Goal: Task Accomplishment & Management: Manage account settings

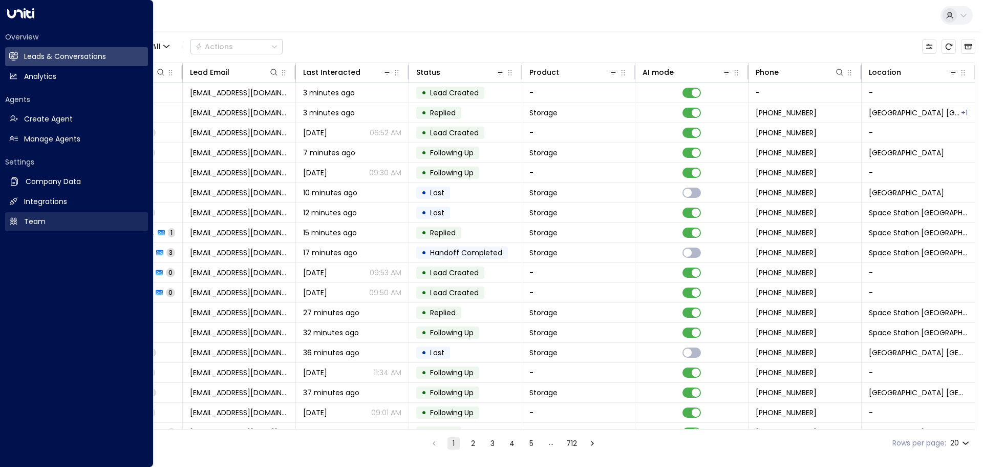
click at [37, 220] on h2 "Team" at bounding box center [35, 221] width 22 height 11
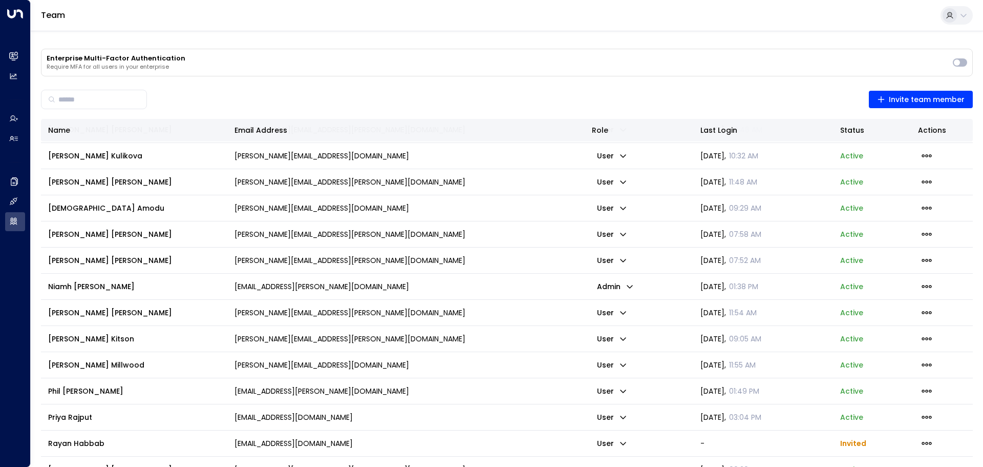
scroll to position [1024, 0]
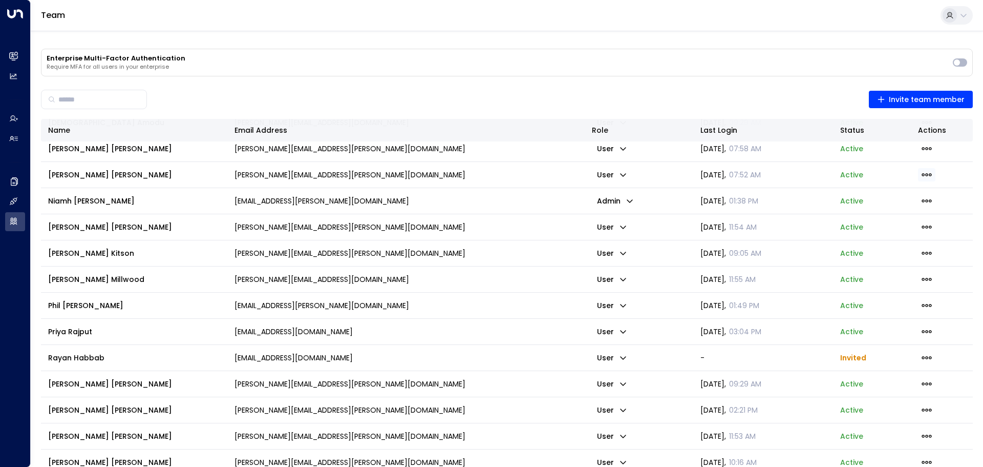
click at [922, 176] on icon "button" at bounding box center [926, 174] width 11 height 11
click at [885, 205] on li "Remove member" at bounding box center [884, 201] width 60 height 10
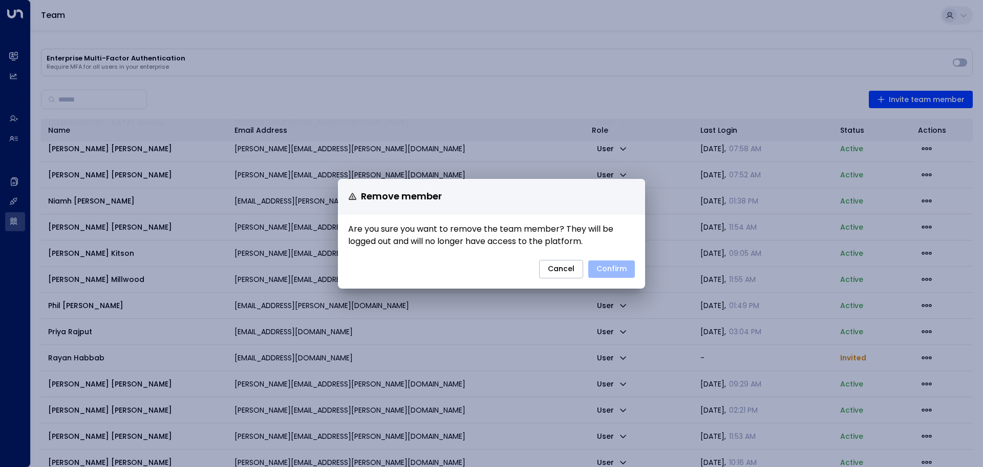
click at [621, 266] on button "Confirm" at bounding box center [611, 268] width 47 height 17
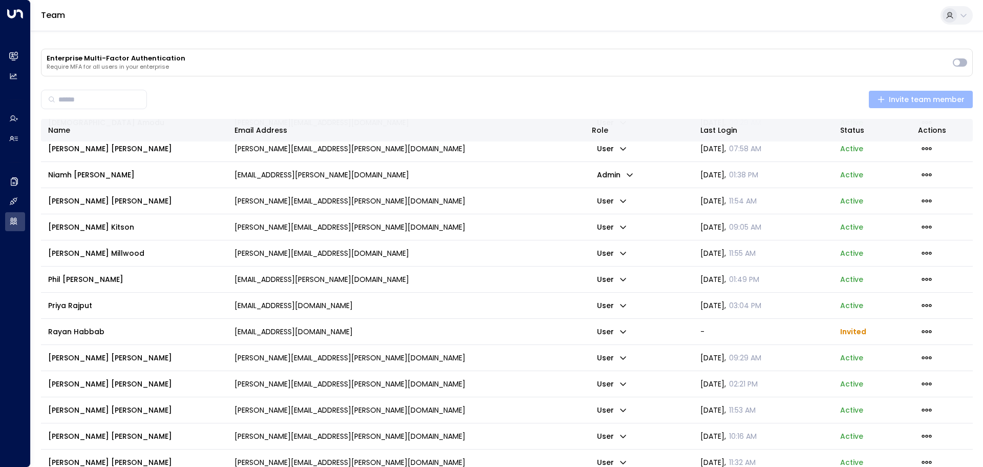
click at [938, 98] on span "Invite team member" at bounding box center [921, 99] width 88 height 13
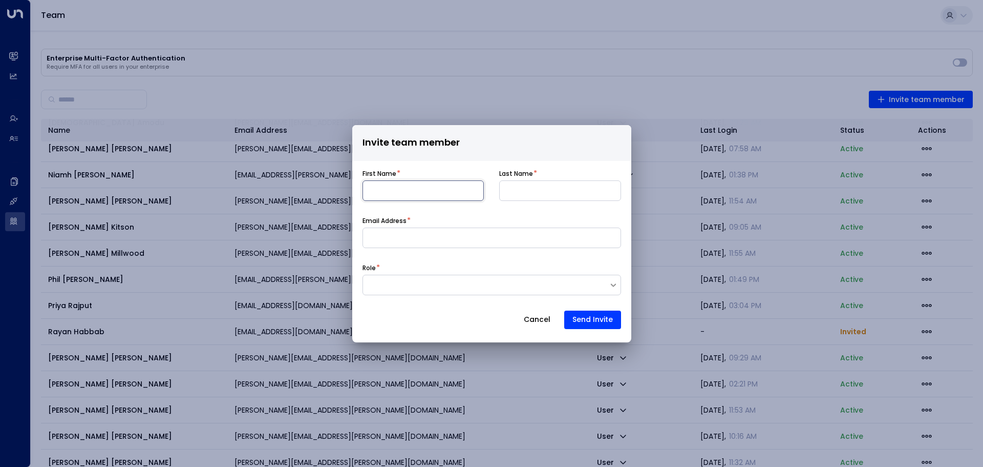
click at [414, 189] on input at bounding box center [424, 190] width 122 height 20
type input "*****"
type input "******"
type input "**********"
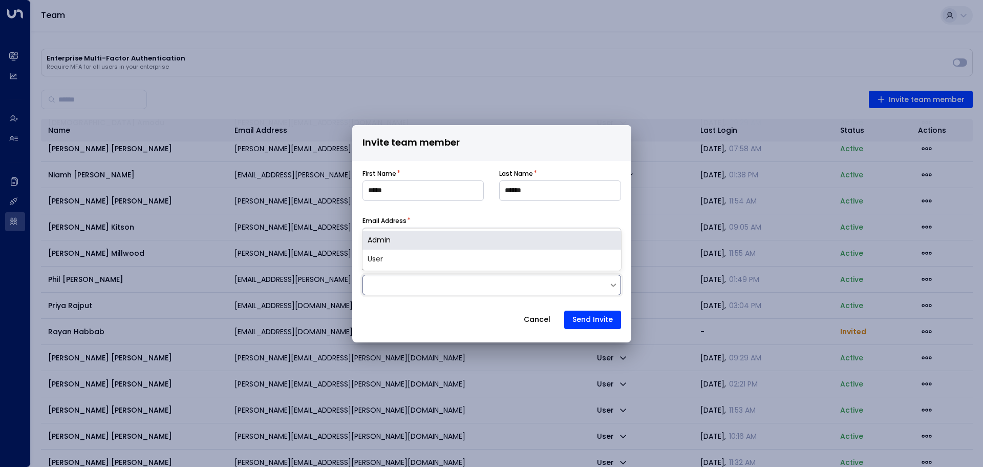
click at [396, 284] on div at bounding box center [486, 284] width 246 height 10
click at [407, 241] on div "Admin" at bounding box center [492, 239] width 259 height 19
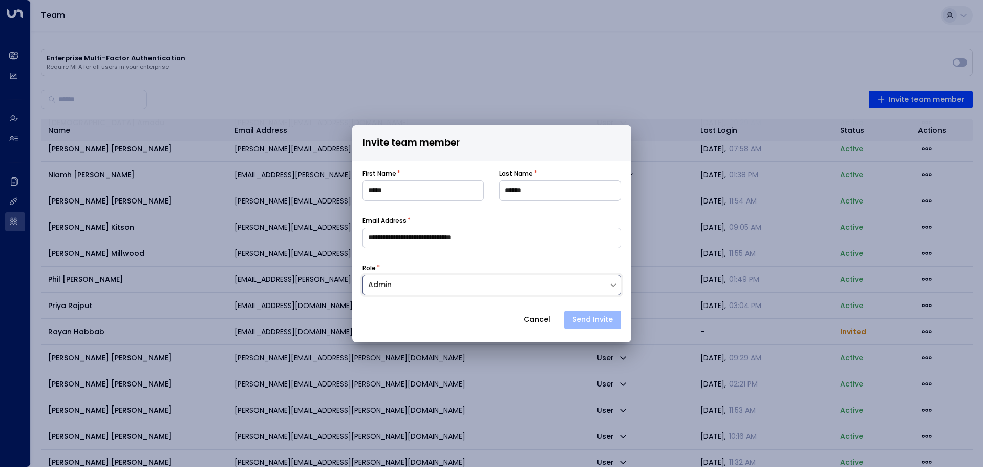
click at [591, 321] on button "Send Invite" at bounding box center [592, 319] width 57 height 18
click at [533, 321] on button "Cancel" at bounding box center [537, 319] width 44 height 18
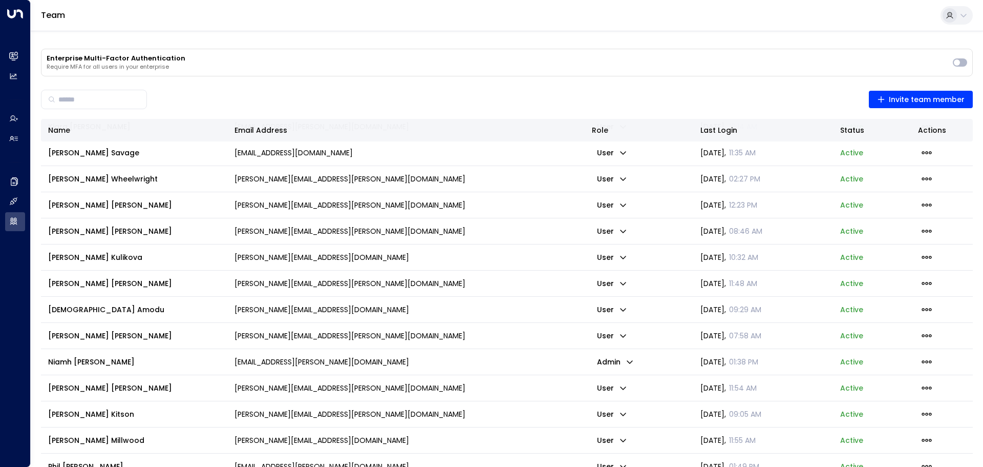
scroll to position [923, 0]
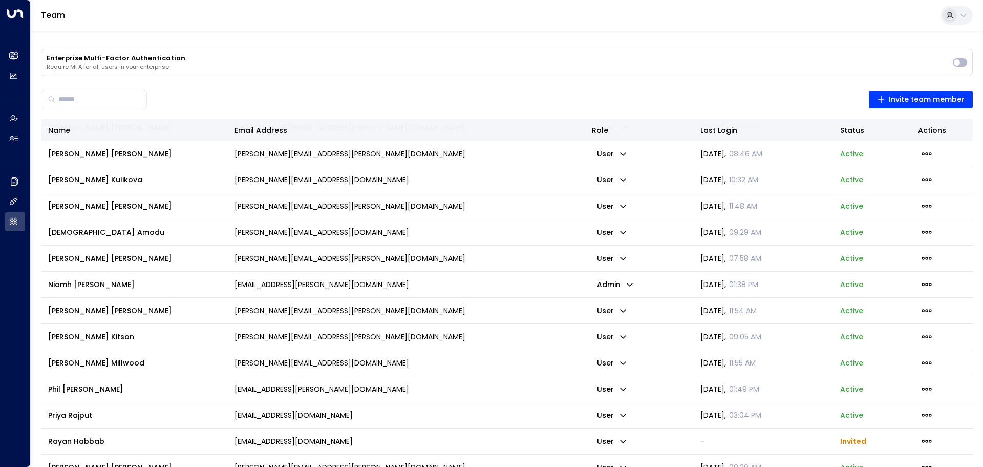
scroll to position [939, 0]
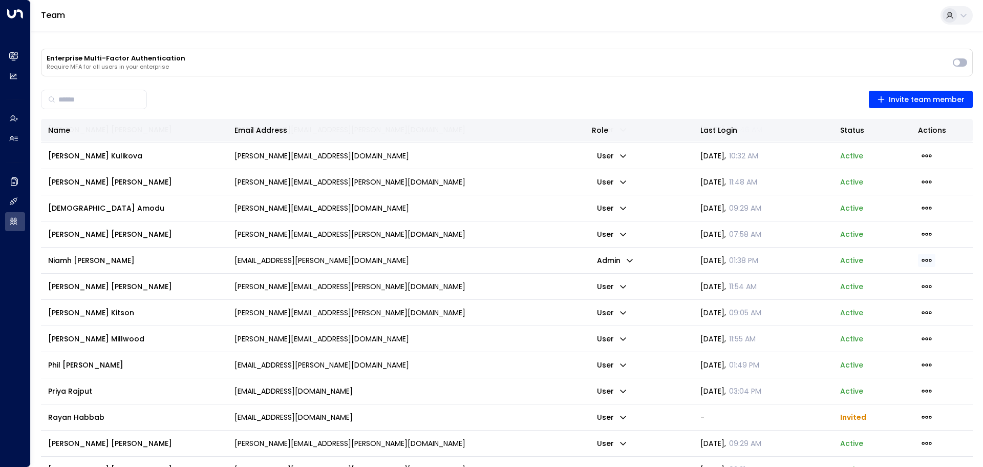
click at [921, 257] on icon "button" at bounding box center [926, 260] width 11 height 11
click at [885, 305] on div "Disable Remove member" at bounding box center [470, 233] width 1026 height 467
click at [921, 264] on icon "button" at bounding box center [926, 260] width 11 height 11
click at [881, 299] on ul "Disable Remove member" at bounding box center [890, 290] width 87 height 44
click at [936, 97] on span "Invite team member" at bounding box center [921, 99] width 88 height 13
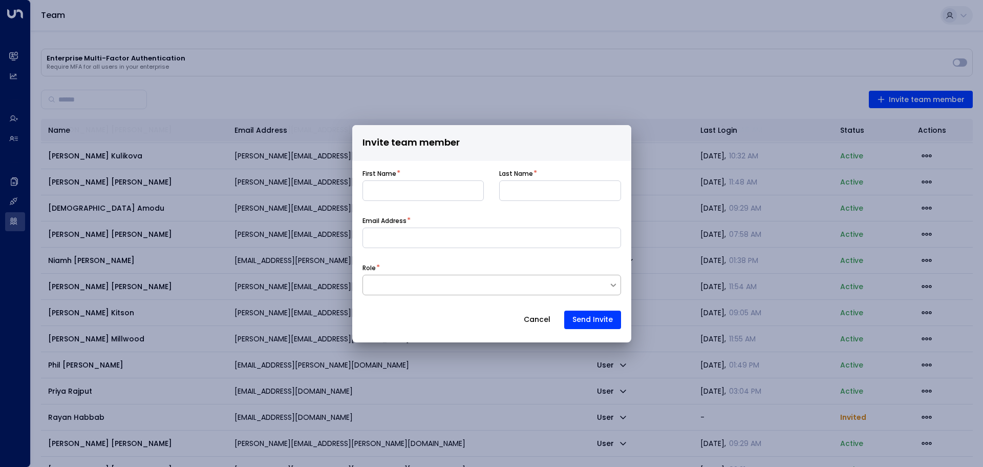
click at [437, 283] on div at bounding box center [486, 284] width 246 height 10
click at [535, 320] on button "Cancel" at bounding box center [537, 319] width 44 height 18
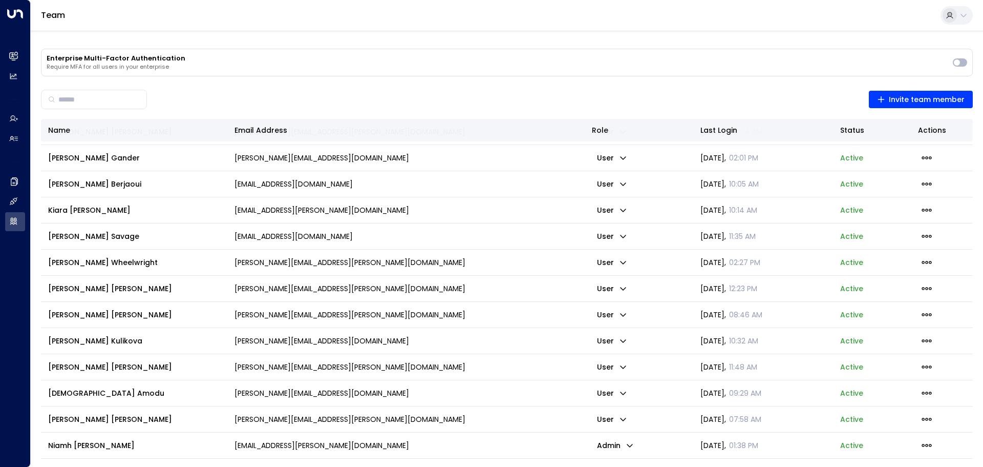
scroll to position [1008, 0]
